Goal: Navigation & Orientation: Find specific page/section

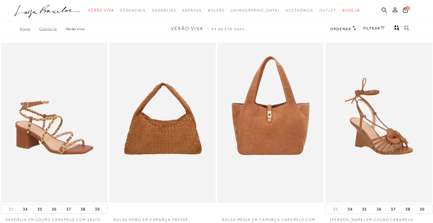
click at [375, 28] on link "FILTRAR" at bounding box center [374, 28] width 21 height 4
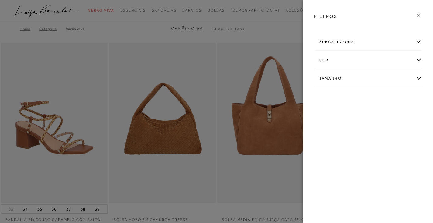
click at [420, 39] on div "subcategoria" at bounding box center [369, 42] width 108 height 16
click at [418, 13] on icon at bounding box center [419, 15] width 7 height 7
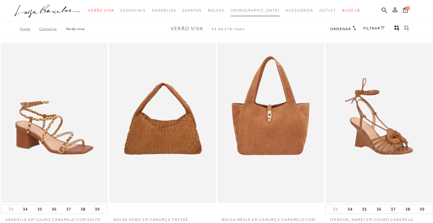
click at [251, 12] on span "[DEMOGRAPHIC_DATA]" at bounding box center [255, 10] width 49 height 4
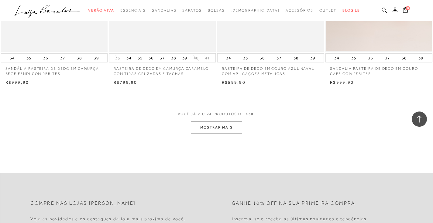
scroll to position [1155, 0]
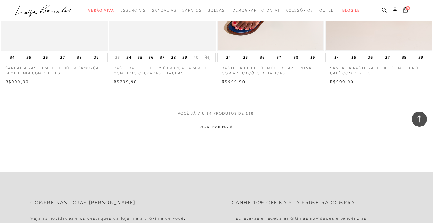
click at [213, 126] on button "MOSTRAR MAIS" at bounding box center [216, 127] width 51 height 12
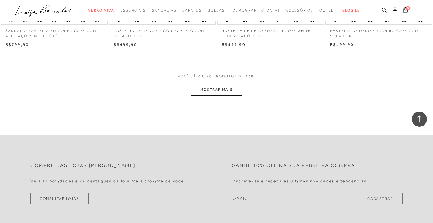
scroll to position [2402, 0]
click at [222, 89] on button "MOSTRAR MAIS" at bounding box center [216, 89] width 51 height 12
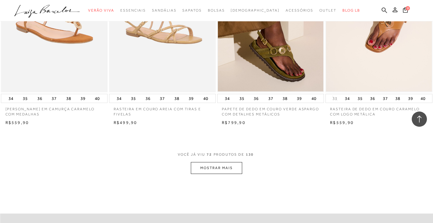
scroll to position [3527, 0]
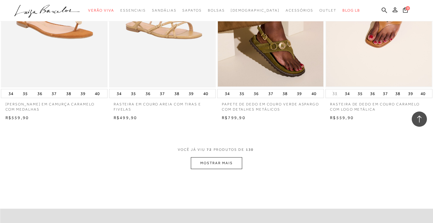
click at [198, 166] on button "MOSTRAR MAIS" at bounding box center [216, 163] width 51 height 12
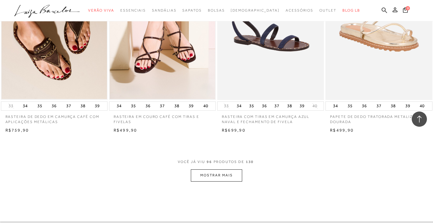
scroll to position [4743, 0]
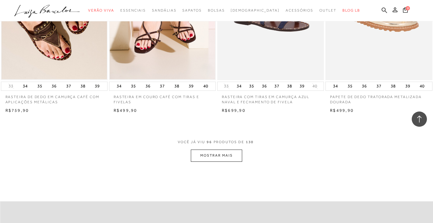
click at [216, 155] on button "MOSTRAR MAIS" at bounding box center [216, 155] width 51 height 12
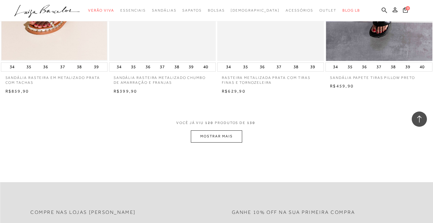
scroll to position [5989, 0]
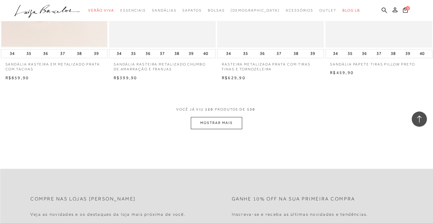
click at [226, 123] on button "MOSTRAR MAIS" at bounding box center [216, 123] width 51 height 12
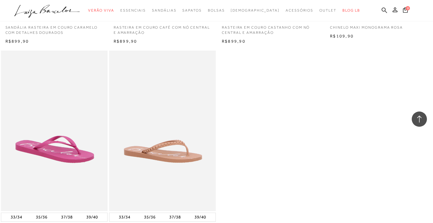
scroll to position [6415, 0]
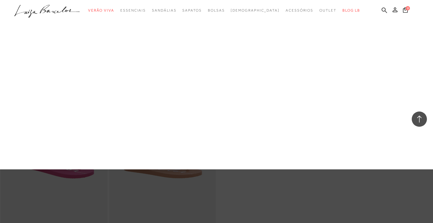
drag, startPoint x: 157, startPoint y: 144, endPoint x: 160, endPoint y: 140, distance: 5.3
click at [0, 0] on link "Anabela" at bounding box center [0, 0] width 0 height 0
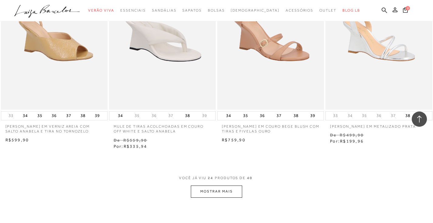
scroll to position [1094, 0]
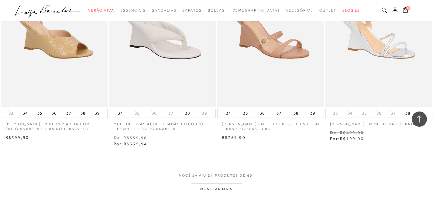
click at [218, 189] on button "MOSTRAR MAIS" at bounding box center [216, 189] width 51 height 12
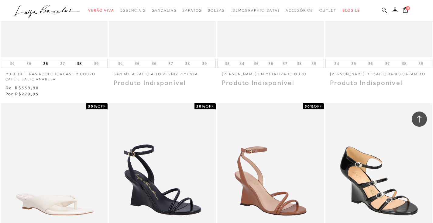
scroll to position [1702, 0]
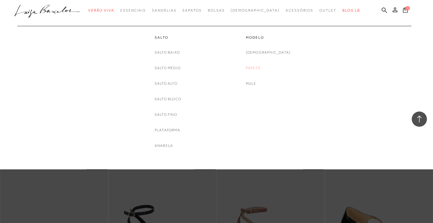
click at [261, 66] on link "Papete" at bounding box center [253, 68] width 15 height 6
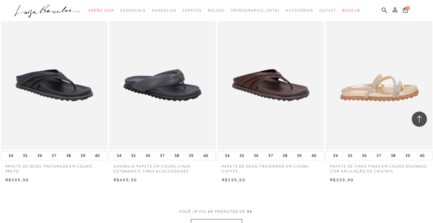
scroll to position [1094, 0]
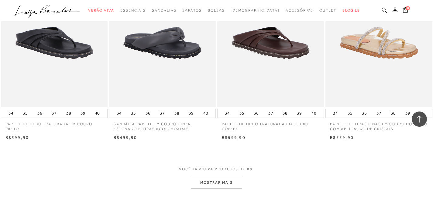
click at [215, 184] on button "MOSTRAR MAIS" at bounding box center [216, 182] width 51 height 12
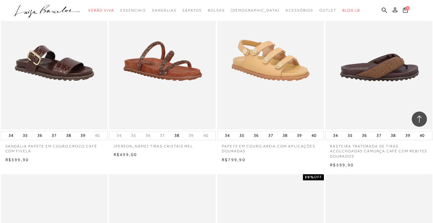
scroll to position [1490, 0]
